Goal: Task Accomplishment & Management: Use online tool/utility

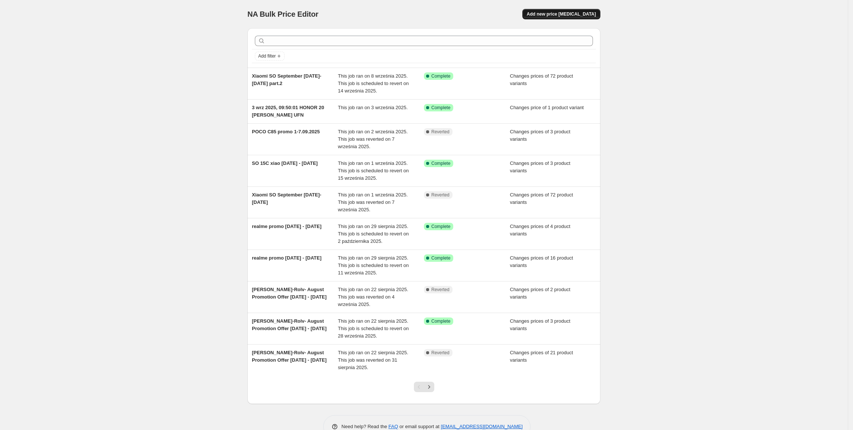
click at [562, 16] on span "Add new price [MEDICAL_DATA]" at bounding box center [561, 14] width 69 height 6
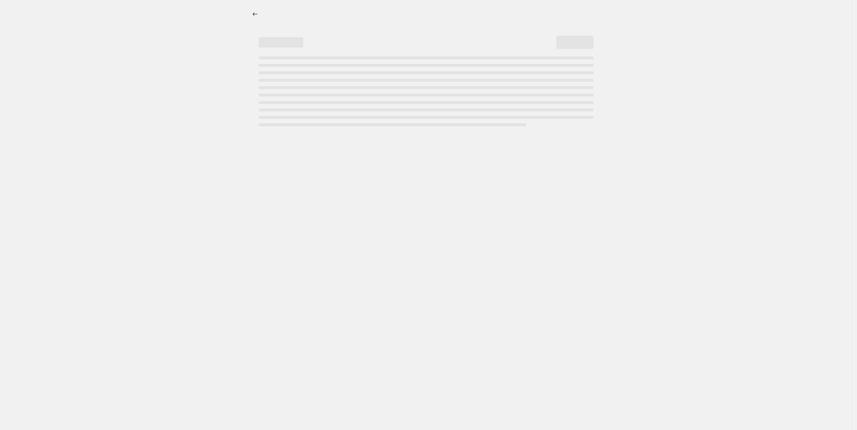
select select "percentage"
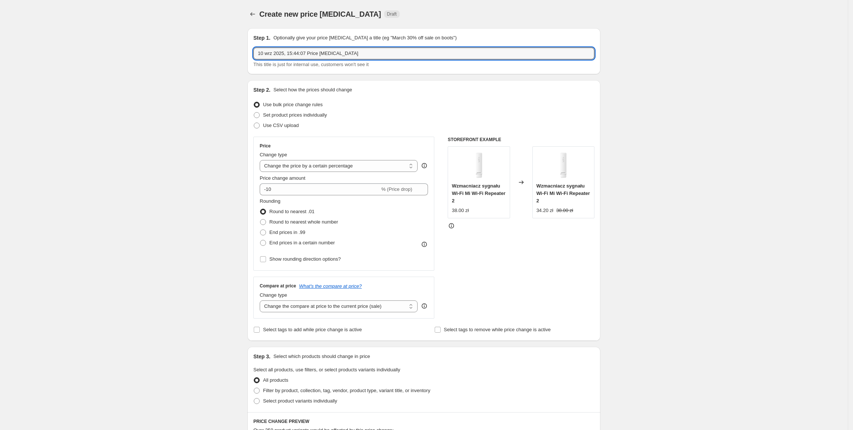
drag, startPoint x: 364, startPoint y: 51, endPoint x: 131, endPoint y: 67, distance: 233.4
click at [131, 67] on div "Create new price [MEDICAL_DATA]. This page is ready Create new price [MEDICAL_D…" at bounding box center [423, 371] width 847 height 742
type input "j"
type input "yupiny 10.09 - UNF"
click at [291, 115] on span "Set product prices individually" at bounding box center [295, 115] width 64 height 6
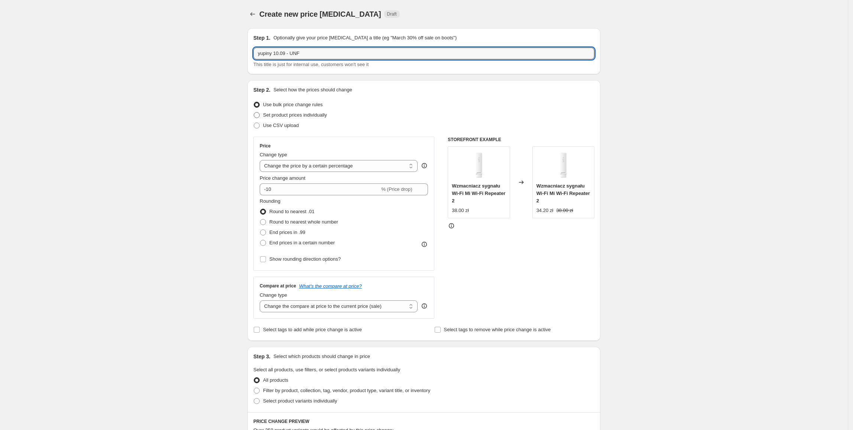
click at [254, 113] on input "Set product prices individually" at bounding box center [254, 112] width 0 height 0
radio input "true"
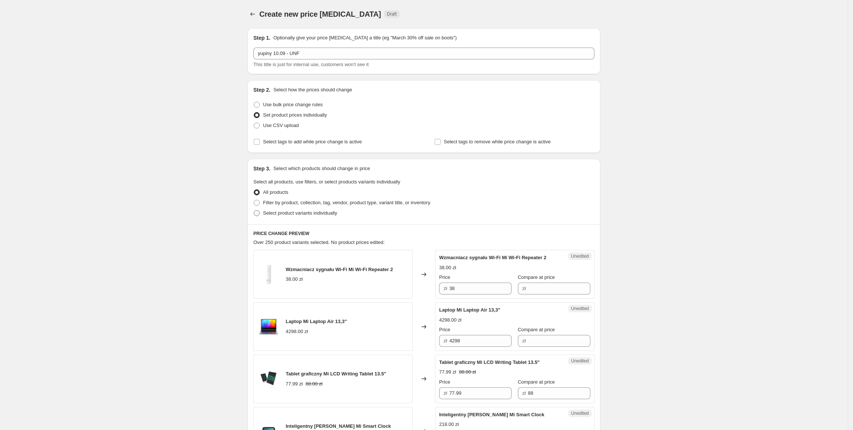
click at [278, 214] on span "Select product variants individually" at bounding box center [300, 213] width 74 height 6
click at [254, 211] on input "Select product variants individually" at bounding box center [254, 210] width 0 height 0
radio input "true"
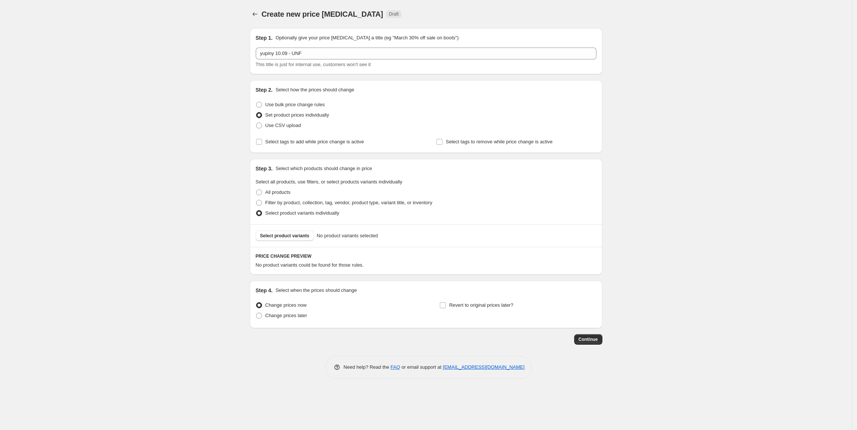
click at [289, 239] on button "Select product variants" at bounding box center [285, 236] width 58 height 10
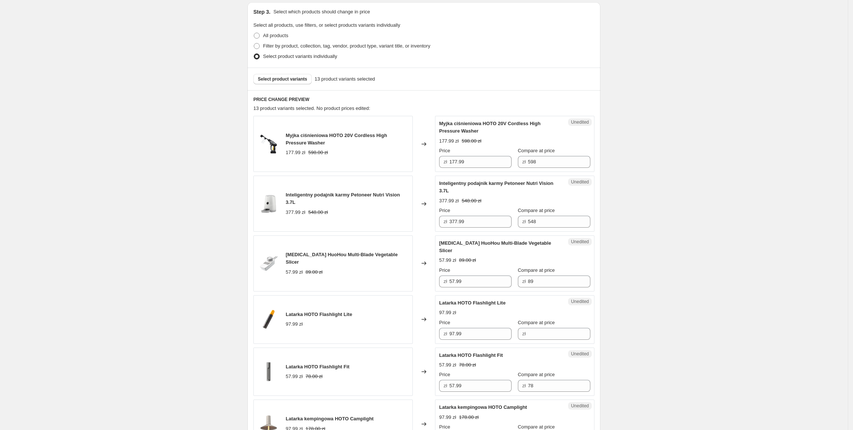
scroll to position [158, 0]
drag, startPoint x: 486, startPoint y: 162, endPoint x: 437, endPoint y: 162, distance: 49.4
click at [437, 162] on div "Unedited Myjka ciśnieniowa HOTO 20V Cordless High Pressure Washer 177.99 zł 598…" at bounding box center [514, 143] width 159 height 56
type input "157.99"
click at [694, 232] on div "Create new price [MEDICAL_DATA]. This page is ready Create new price [MEDICAL_D…" at bounding box center [423, 418] width 847 height 1153
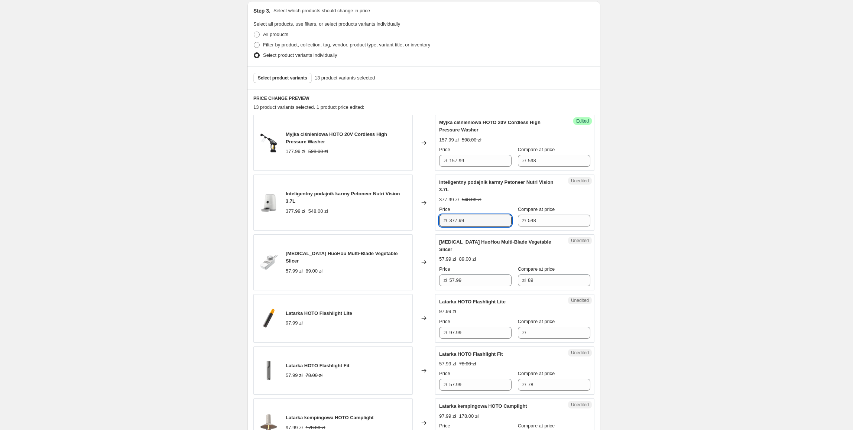
drag, startPoint x: 488, startPoint y: 220, endPoint x: 441, endPoint y: 224, distance: 47.0
click at [441, 224] on div "zł 377.99" at bounding box center [475, 221] width 72 height 12
type input "327.99"
click at [628, 204] on div "Create new price [MEDICAL_DATA]. This page is ready Create new price [MEDICAL_D…" at bounding box center [423, 418] width 847 height 1153
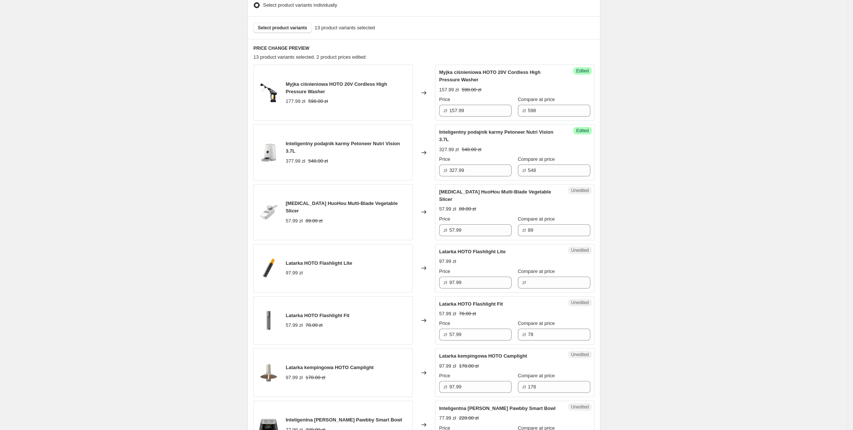
scroll to position [217, 0]
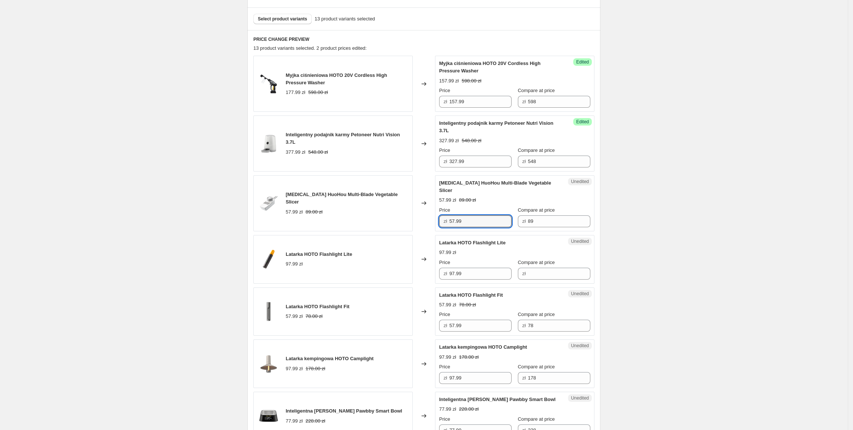
drag, startPoint x: 477, startPoint y: 211, endPoint x: 446, endPoint y: 215, distance: 31.1
click at [446, 215] on div "zł 57.99" at bounding box center [475, 221] width 72 height 12
type input "47.99"
click at [670, 229] on div "Create new price [MEDICAL_DATA]. This page is ready Create new price [MEDICAL_D…" at bounding box center [423, 359] width 847 height 1153
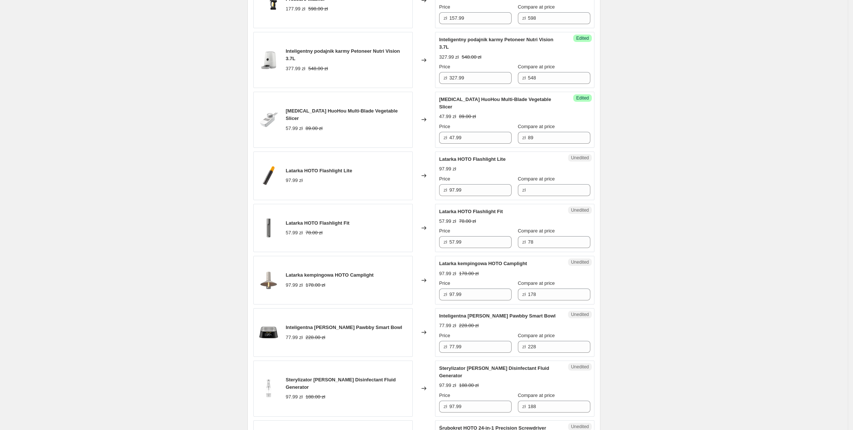
scroll to position [302, 0]
drag, startPoint x: 487, startPoint y: 185, endPoint x: 446, endPoint y: 190, distance: 41.2
click at [446, 190] on div "Unedited Latarka HOTO Flashlight Lite 97.99 zł Price zł 97.99 Compare at price …" at bounding box center [514, 174] width 159 height 49
click at [551, 183] on input "Compare at price" at bounding box center [559, 189] width 62 height 12
paste input "97.99"
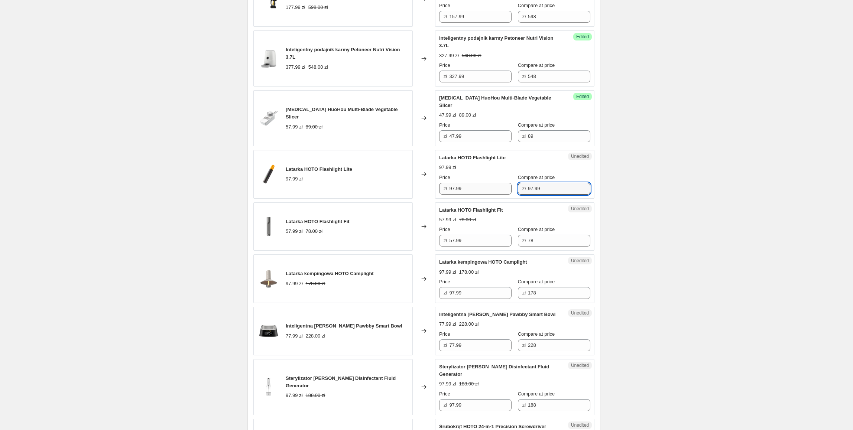
type input "97.99"
drag, startPoint x: 464, startPoint y: 177, endPoint x: 444, endPoint y: 183, distance: 20.5
click at [444, 183] on div "zł 97.99" at bounding box center [475, 189] width 72 height 12
type input "87.99"
click at [634, 180] on div "Create new price [MEDICAL_DATA]. This page is ready Create new price [MEDICAL_D…" at bounding box center [423, 274] width 847 height 1153
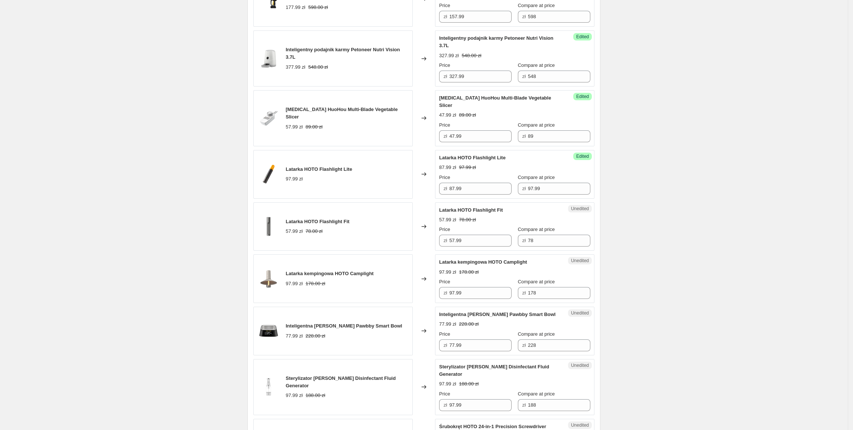
scroll to position [348, 0]
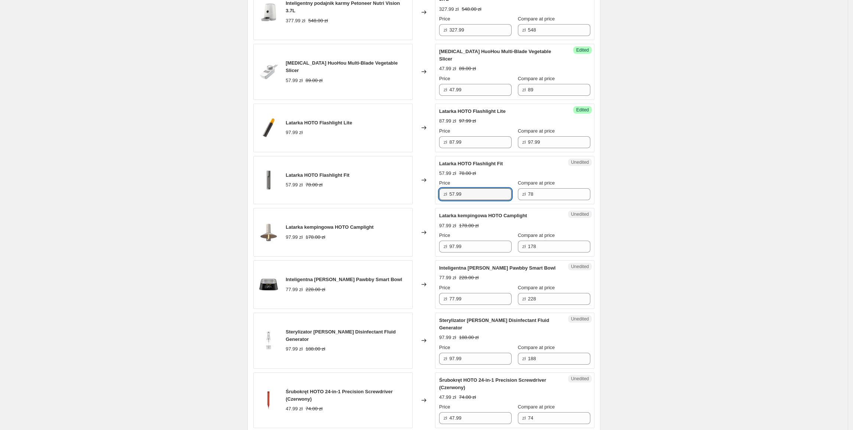
drag, startPoint x: 481, startPoint y: 191, endPoint x: 443, endPoint y: 193, distance: 38.7
click at [443, 193] on div "zł 57.99" at bounding box center [475, 194] width 72 height 12
type input "47.99"
click at [630, 206] on div "Create new price [MEDICAL_DATA]. This page is ready Create new price [MEDICAL_D…" at bounding box center [423, 228] width 847 height 1153
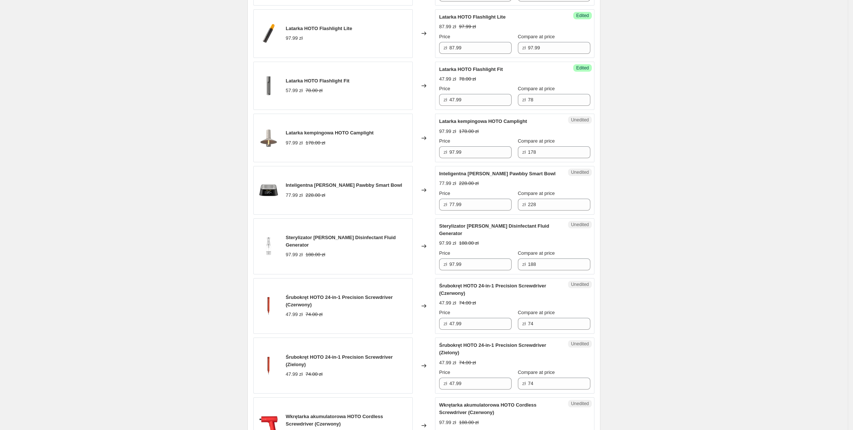
scroll to position [443, 0]
drag, startPoint x: 476, startPoint y: 145, endPoint x: 444, endPoint y: 147, distance: 32.0
click at [444, 147] on div "zł 97.99" at bounding box center [475, 152] width 72 height 12
type input "77.99"
click at [623, 157] on div "Create new price [MEDICAL_DATA]. This page is ready Create new price [MEDICAL_D…" at bounding box center [423, 133] width 847 height 1153
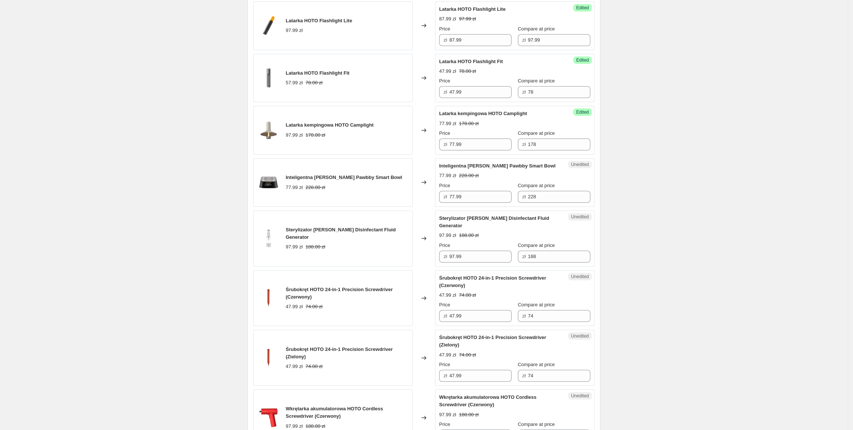
scroll to position [451, 0]
drag, startPoint x: 486, startPoint y: 192, endPoint x: 451, endPoint y: 192, distance: 35.6
click at [451, 192] on div "zł 77.99" at bounding box center [475, 196] width 72 height 12
type input "57.99"
click at [613, 213] on div "Create new price [MEDICAL_DATA]. This page is ready Create new price [MEDICAL_D…" at bounding box center [423, 125] width 847 height 1153
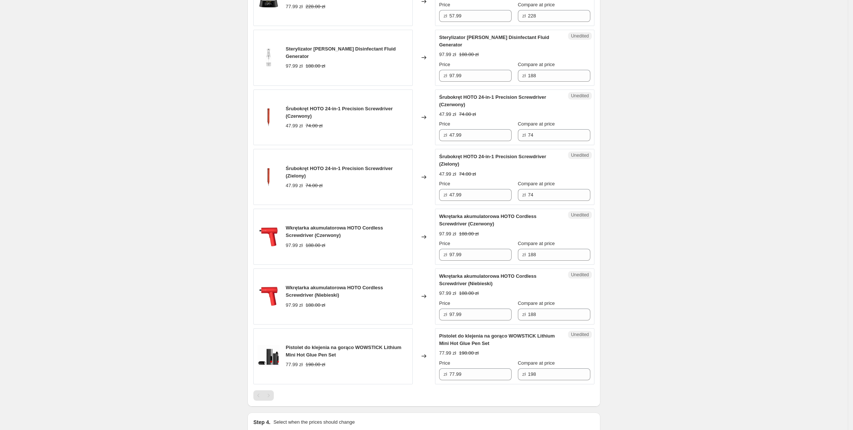
scroll to position [633, 0]
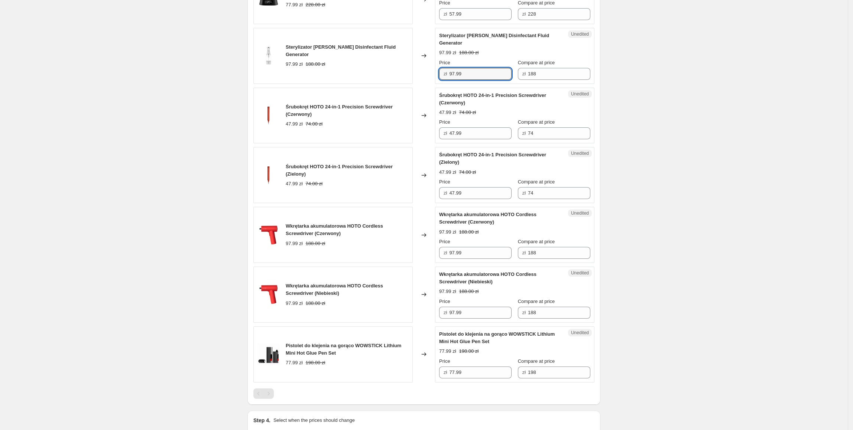
drag, startPoint x: 496, startPoint y: 73, endPoint x: 449, endPoint y: 76, distance: 47.2
click at [449, 76] on div "Unedited Sterylizator [PERSON_NAME] Disinfectant Fluid Generator 97.99 zł 188.0…" at bounding box center [514, 56] width 159 height 56
type input "77.99"
drag, startPoint x: 480, startPoint y: 123, endPoint x: 446, endPoint y: 129, distance: 34.8
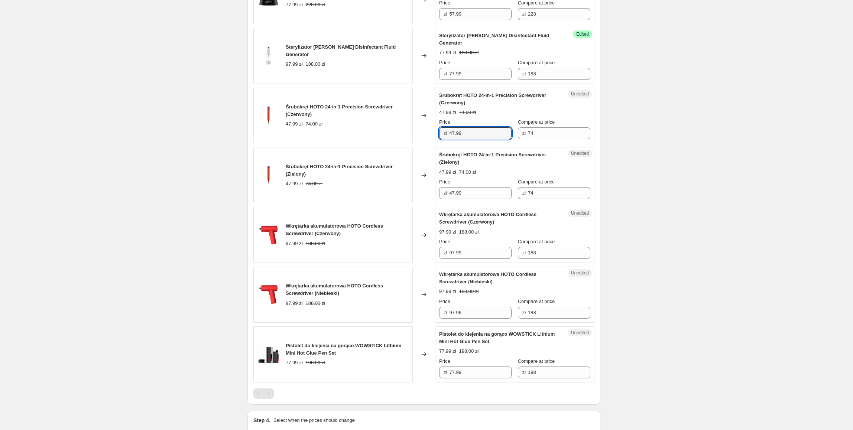
click at [446, 129] on div "zł 47.99" at bounding box center [475, 133] width 72 height 12
type input "40.99"
click at [391, 155] on div "Śrubokręt HOTO 24-in-1 Precision Screwdriver (Zielony) 47.99 zł 74.00 zł" at bounding box center [332, 175] width 159 height 56
drag, startPoint x: 473, startPoint y: 133, endPoint x: 427, endPoint y: 140, distance: 47.1
click at [427, 140] on div "Myjka ciśnieniowa HOTO 20V Cordless High Pressure Washer 177.99 zł 598.00 zł Ch…" at bounding box center [423, 10] width 341 height 743
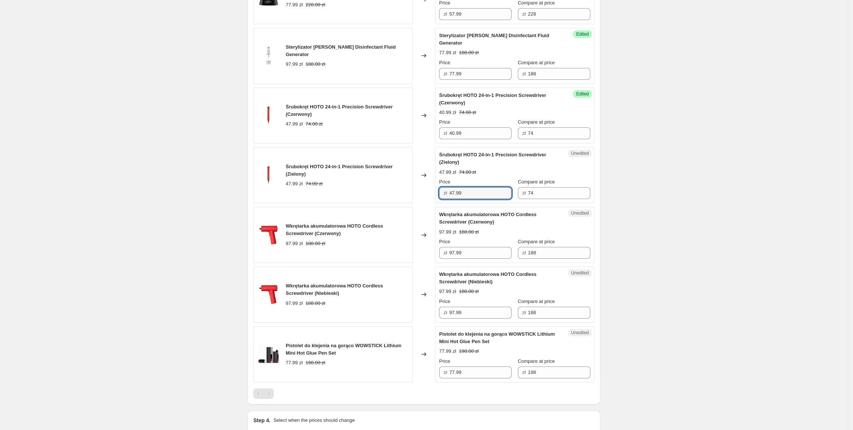
drag, startPoint x: 461, startPoint y: 185, endPoint x: 385, endPoint y: 190, distance: 76.0
click at [385, 190] on div "Śrubokręt HOTO 24-in-1 Precision Screwdriver (Zielony) 47.99 zł 74.00 zł Change…" at bounding box center [423, 175] width 341 height 56
paste input "0"
type input "40.99"
drag, startPoint x: 385, startPoint y: 190, endPoint x: 388, endPoint y: 193, distance: 3.9
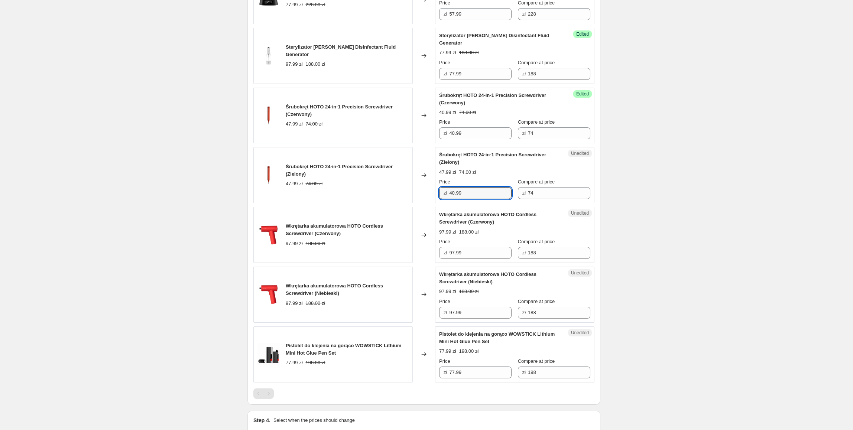
click at [386, 192] on div "Śrubokręt HOTO 24-in-1 Precision Screwdriver (Zielony) 47.99 zł 74.00 zł" at bounding box center [332, 175] width 159 height 56
click at [481, 249] on input "97.99" at bounding box center [480, 253] width 62 height 12
drag, startPoint x: 483, startPoint y: 249, endPoint x: 446, endPoint y: 252, distance: 37.3
click at [446, 252] on div "zł 97.99" at bounding box center [475, 253] width 72 height 12
type input "87.99"
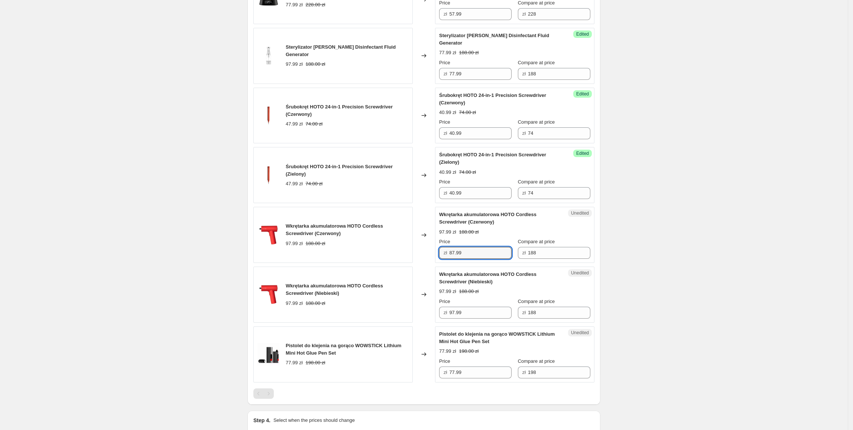
drag, startPoint x: 418, startPoint y: 268, endPoint x: 482, endPoint y: 250, distance: 66.2
click at [419, 268] on div "Changed to" at bounding box center [424, 295] width 22 height 56
drag, startPoint x: 482, startPoint y: 248, endPoint x: 440, endPoint y: 263, distance: 44.2
click at [433, 252] on div "Wkrętarka akumulatorowa HOTO Cordless Screwdriver (Czerwony) 97.99 zł 188.00 zł…" at bounding box center [423, 235] width 341 height 56
paste input "8"
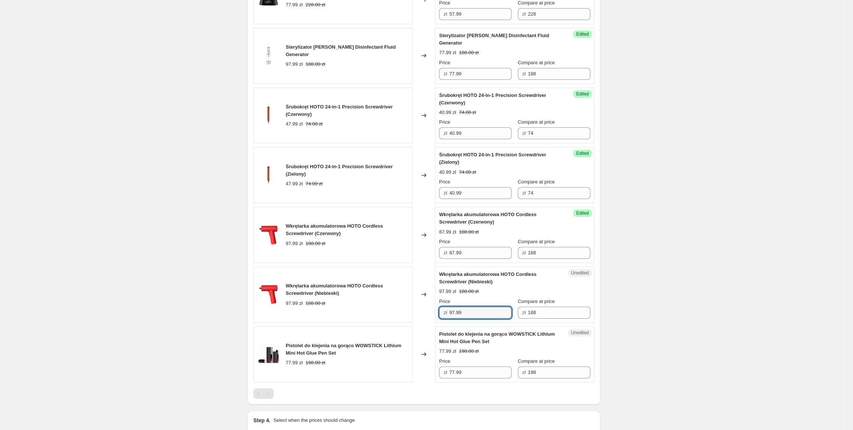
drag, startPoint x: 489, startPoint y: 303, endPoint x: 400, endPoint y: 307, distance: 89.6
click at [400, 307] on div "Wkrętarka akumulatorowa HOTO Cordless Screwdriver (Niebieski) 97.99 zł 188.00 z…" at bounding box center [423, 295] width 341 height 56
type input "87.99"
click at [407, 316] on div "Wkrętarka akumulatorowa HOTO Cordless Screwdriver (Niebieski) 97.99 zł 188.00 zł" at bounding box center [332, 295] width 159 height 56
drag, startPoint x: 477, startPoint y: 364, endPoint x: 445, endPoint y: 370, distance: 32.8
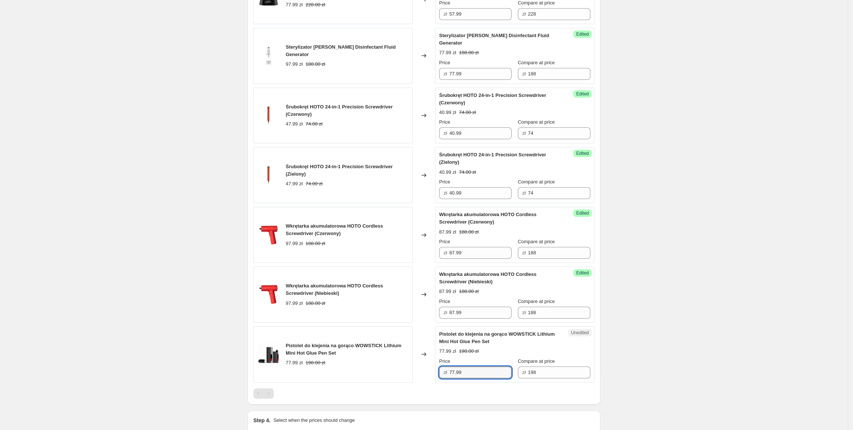
click at [445, 370] on div "zł 77.99" at bounding box center [475, 372] width 72 height 12
type input "67.99"
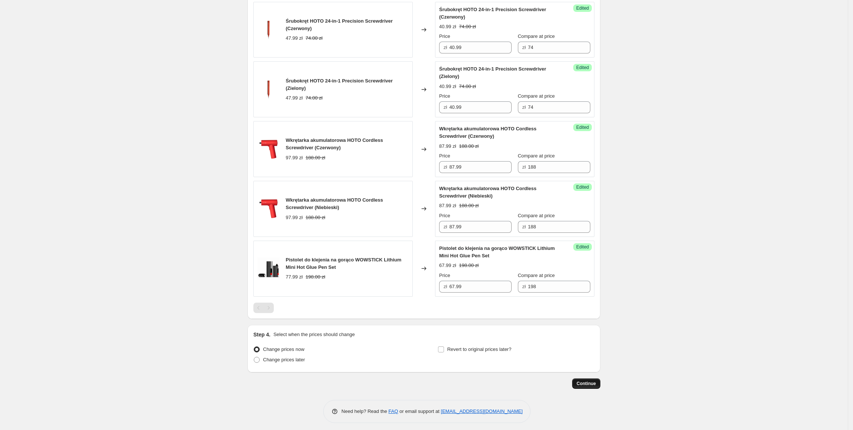
click at [588, 382] on button "Continue" at bounding box center [586, 383] width 28 height 10
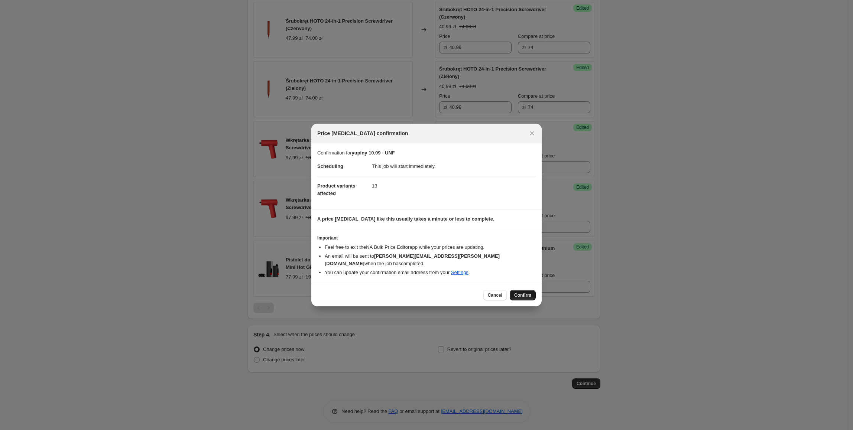
click at [529, 294] on span "Confirm" at bounding box center [522, 295] width 17 height 6
